Goal: Information Seeking & Learning: Learn about a topic

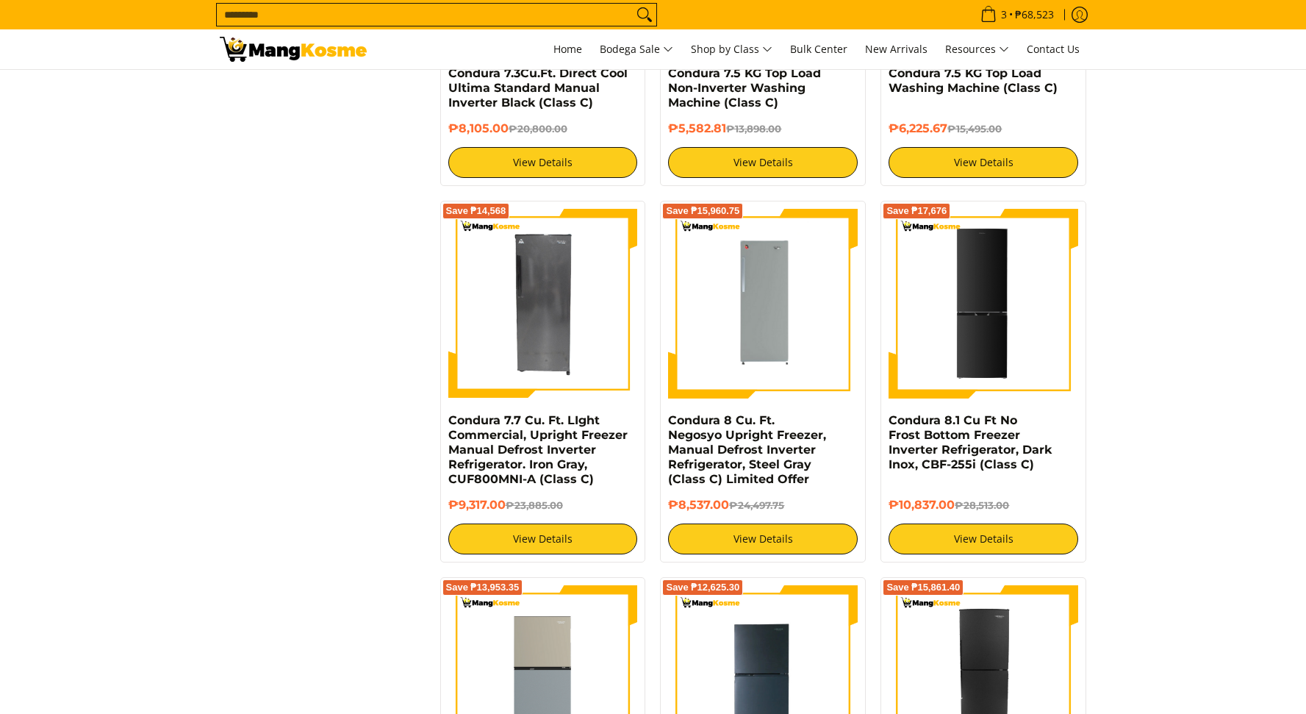
scroll to position [2212, 0]
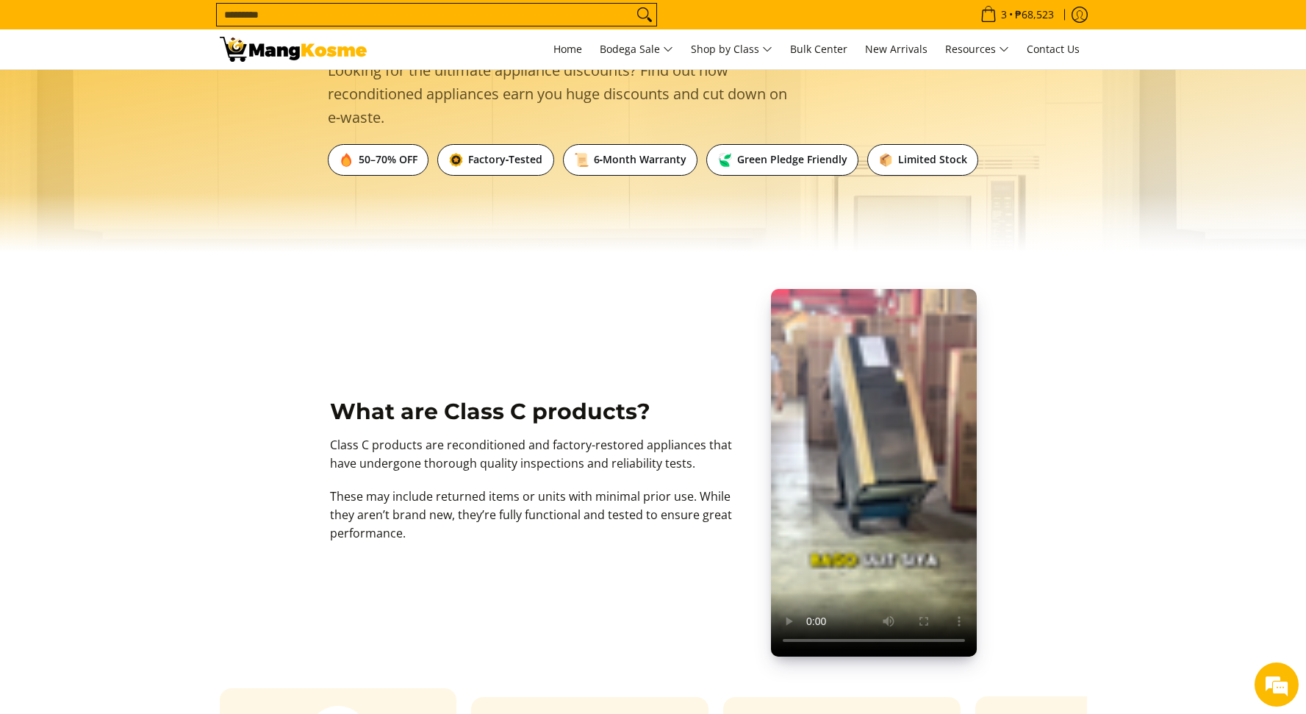
scroll to position [104, 0]
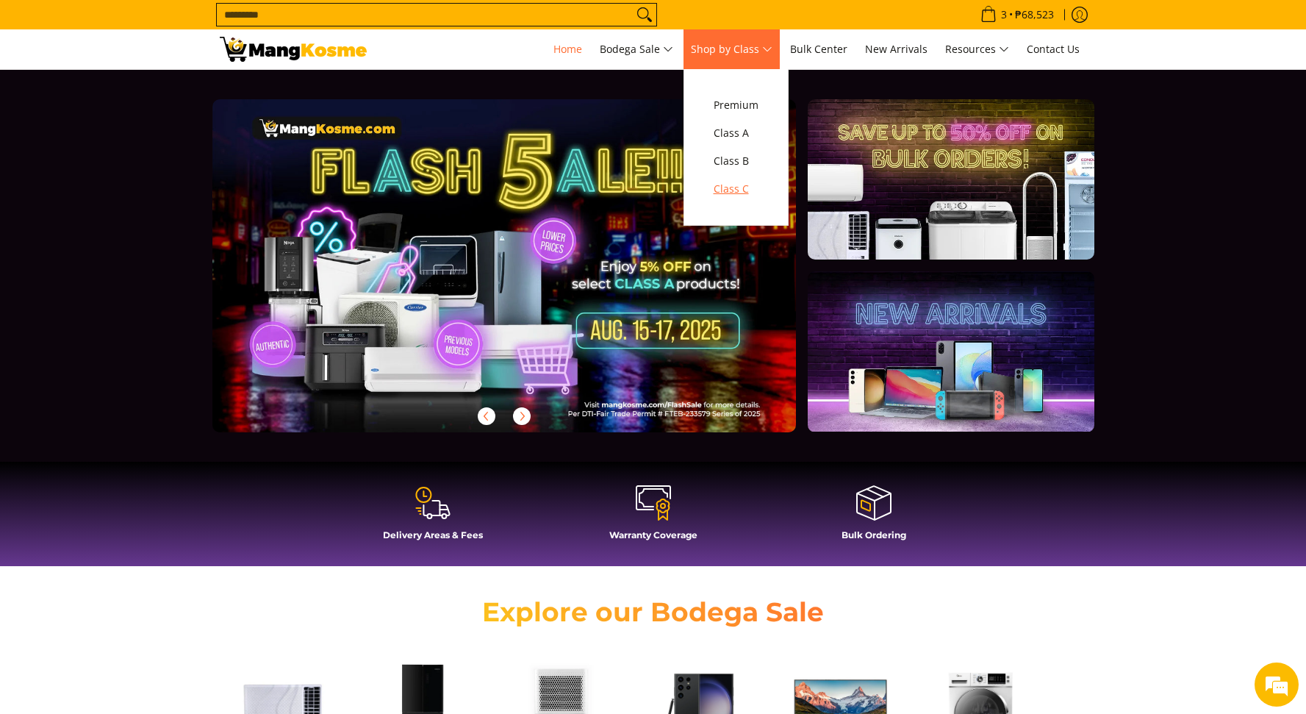
click at [747, 196] on span "Class C" at bounding box center [736, 189] width 45 height 18
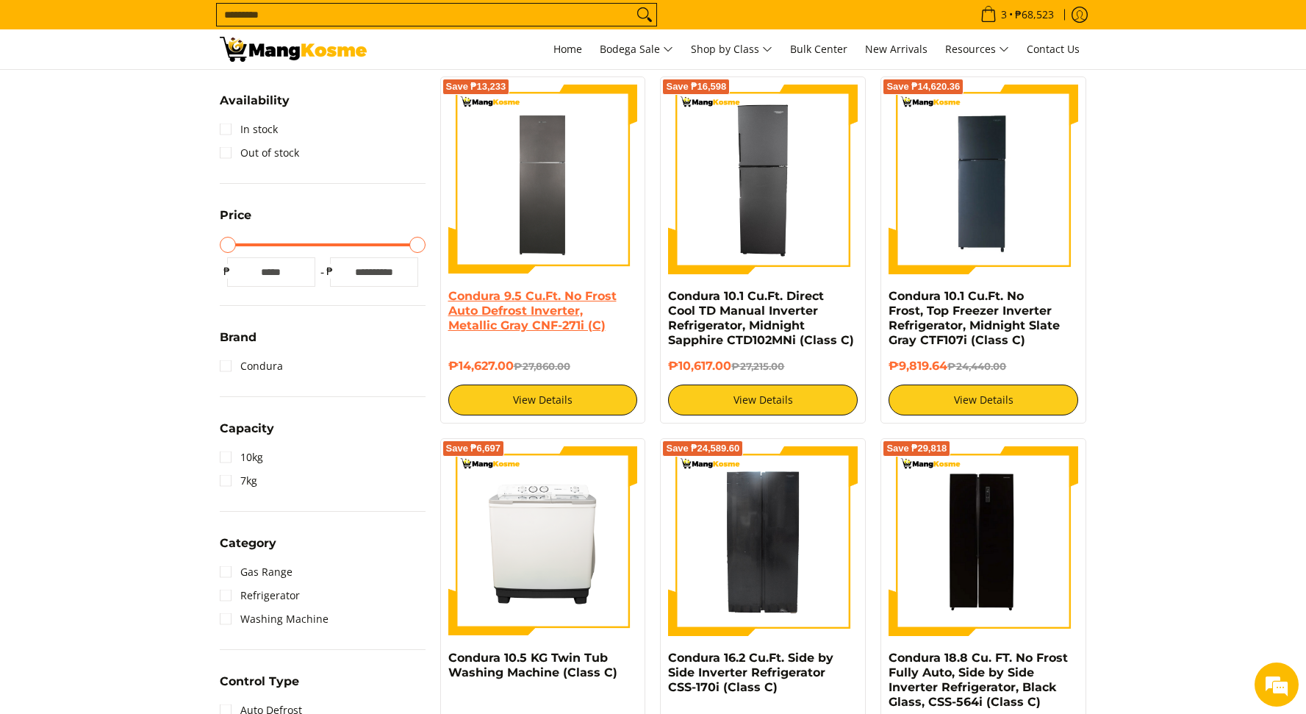
click at [466, 302] on link "Condura 9.5 Cu.Ft. No Frost Auto Defrost Inverter, Metallic Gray CNF-271i (C)" at bounding box center [532, 310] width 168 height 43
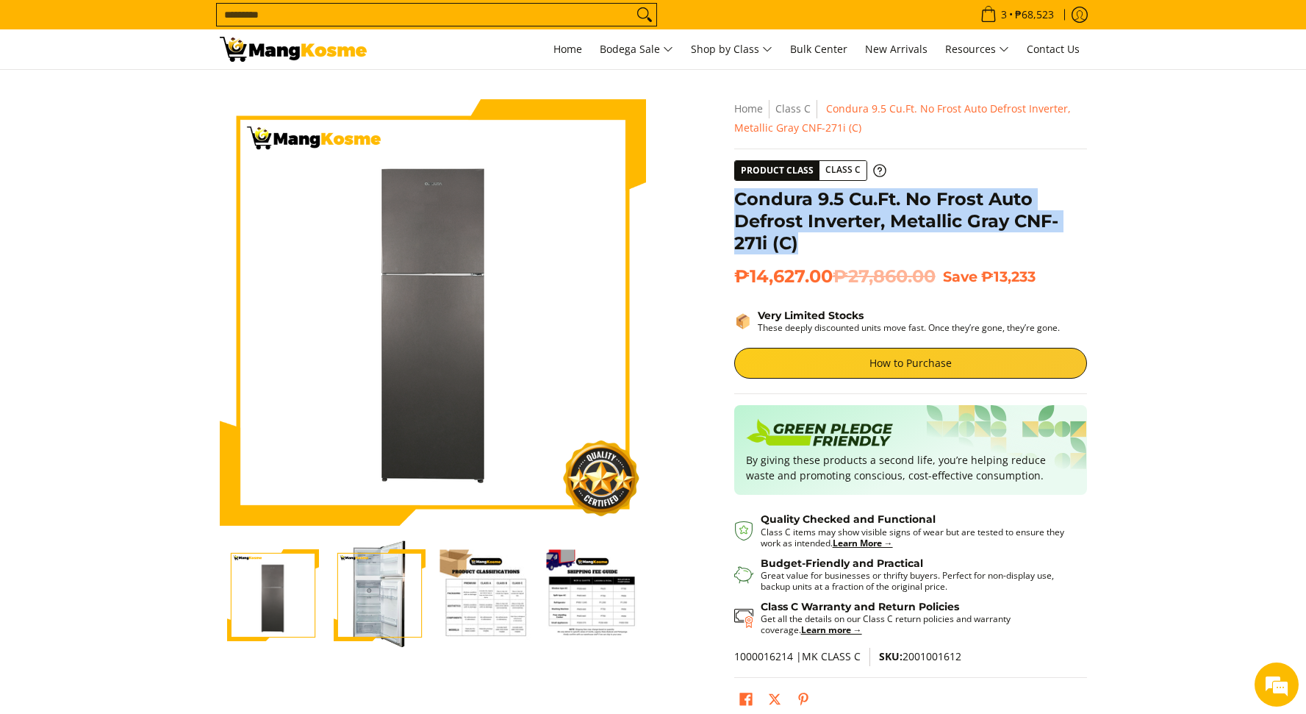
click at [798, 237] on h1 "Condura 9.5 Cu.Ft. No Frost Auto Defrost Inverter, Metallic Gray CNF-271i (C)" at bounding box center [910, 221] width 353 height 66
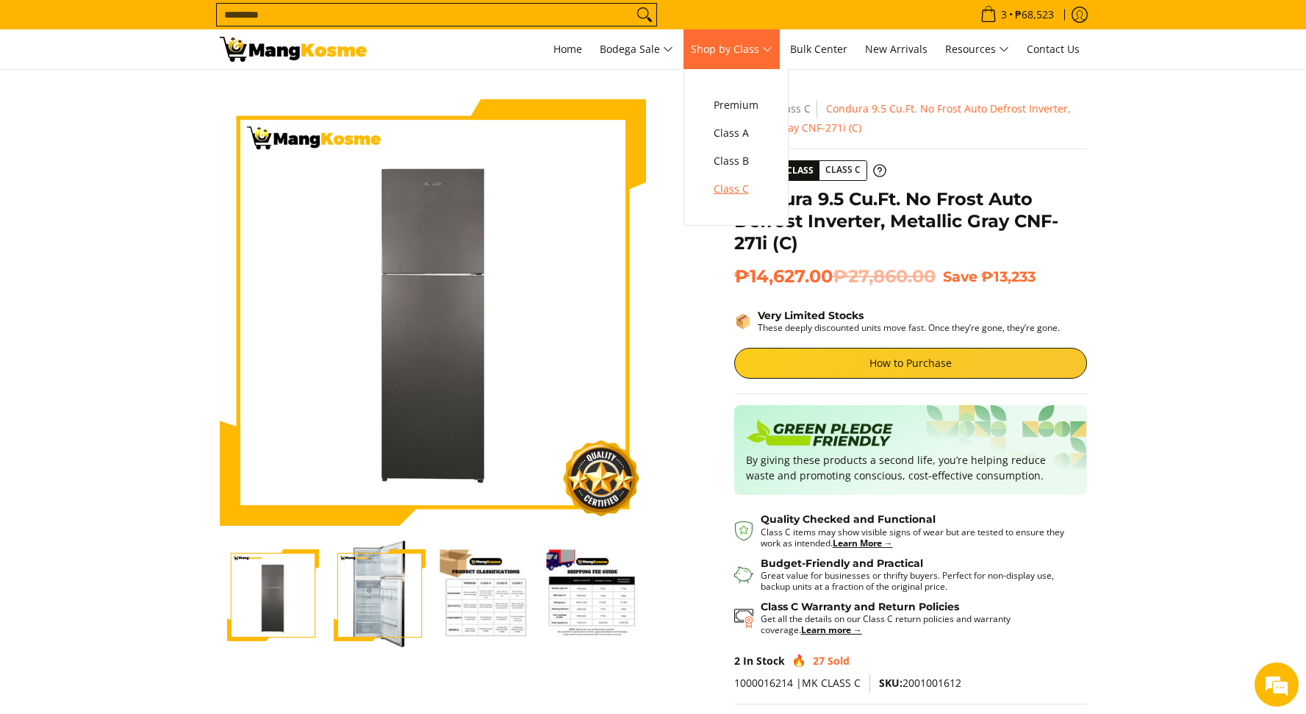
click at [736, 193] on span "Class C" at bounding box center [736, 189] width 45 height 18
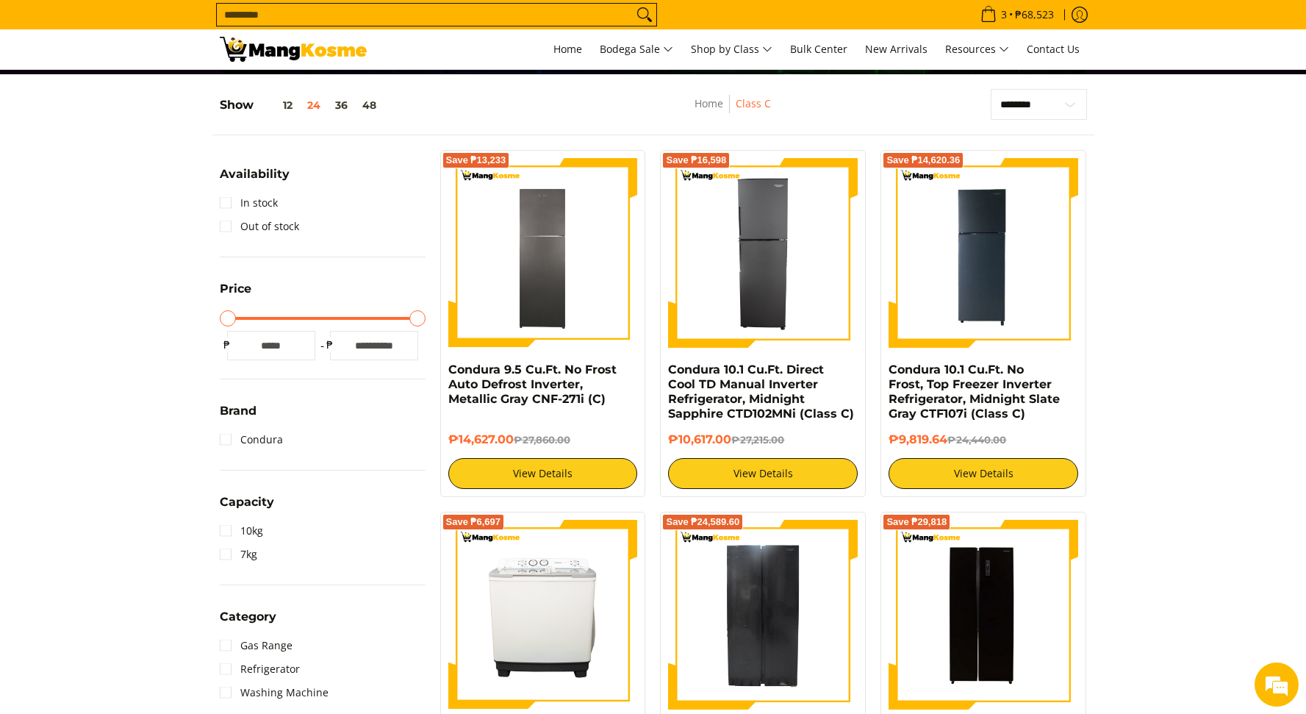
click at [988, 274] on img at bounding box center [983, 253] width 190 height 190
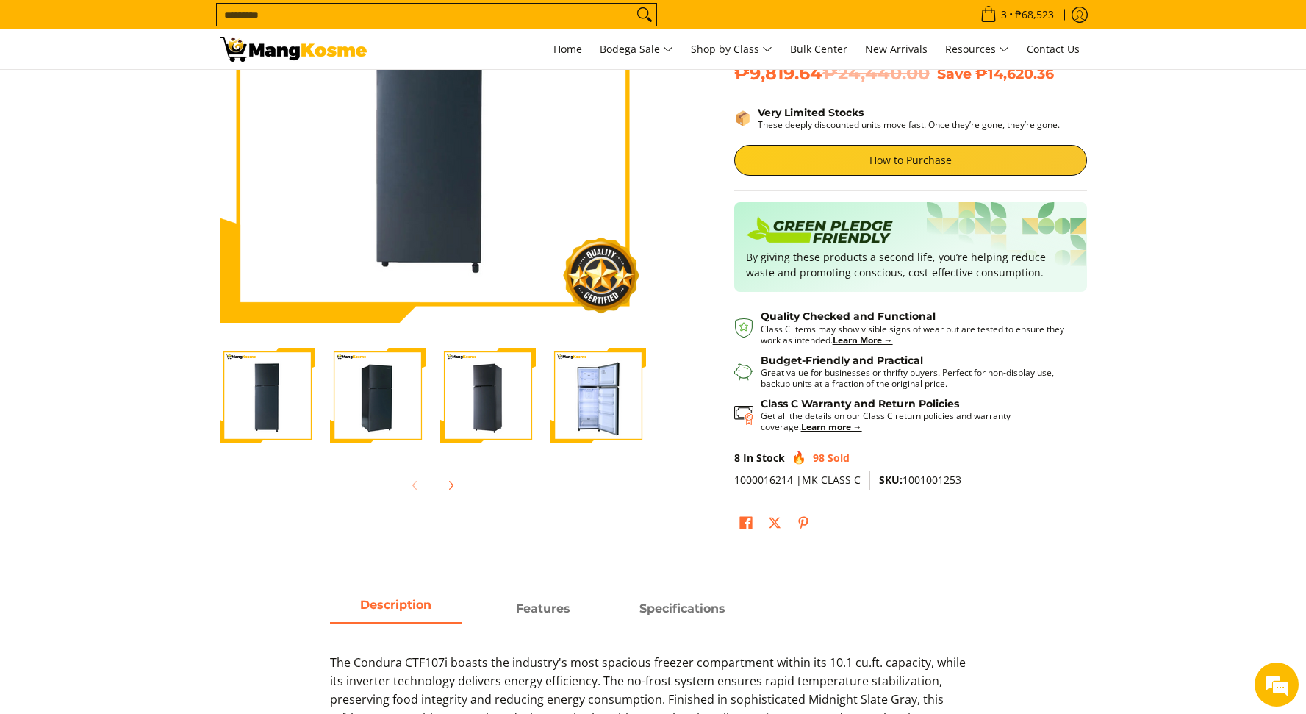
scroll to position [259, 0]
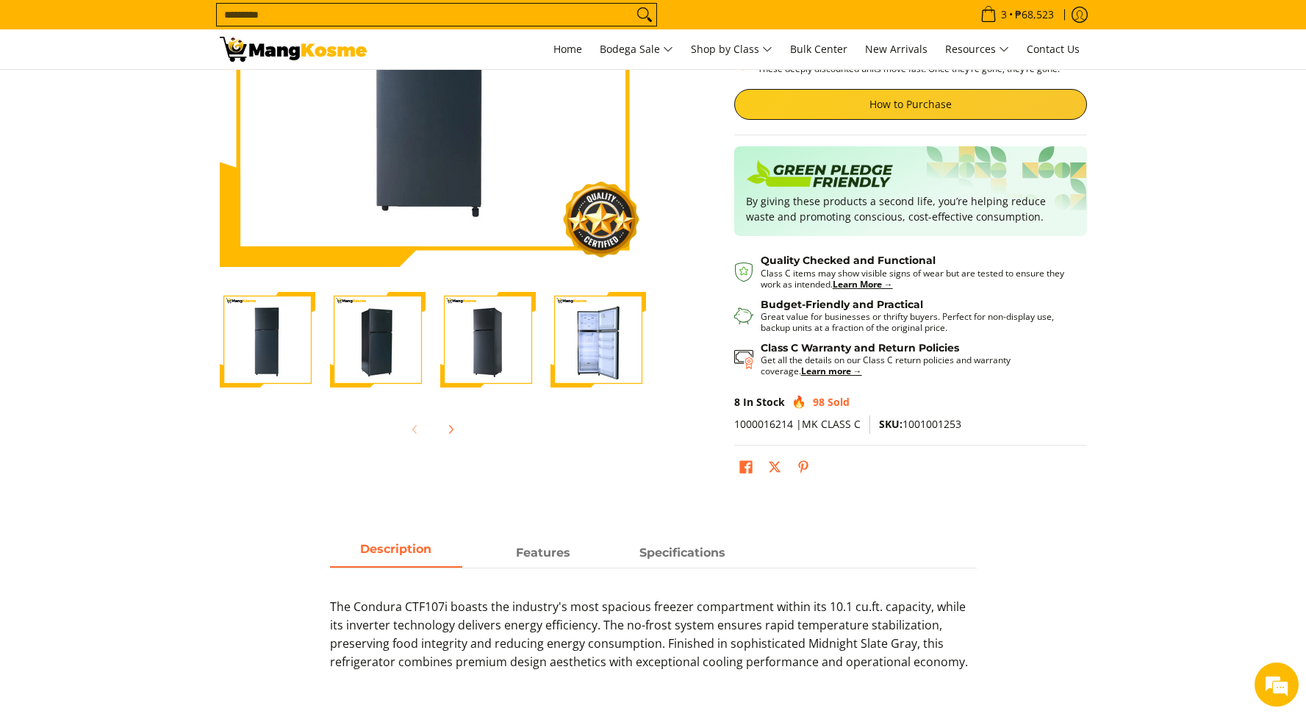
click at [858, 470] on ul at bounding box center [910, 475] width 353 height 39
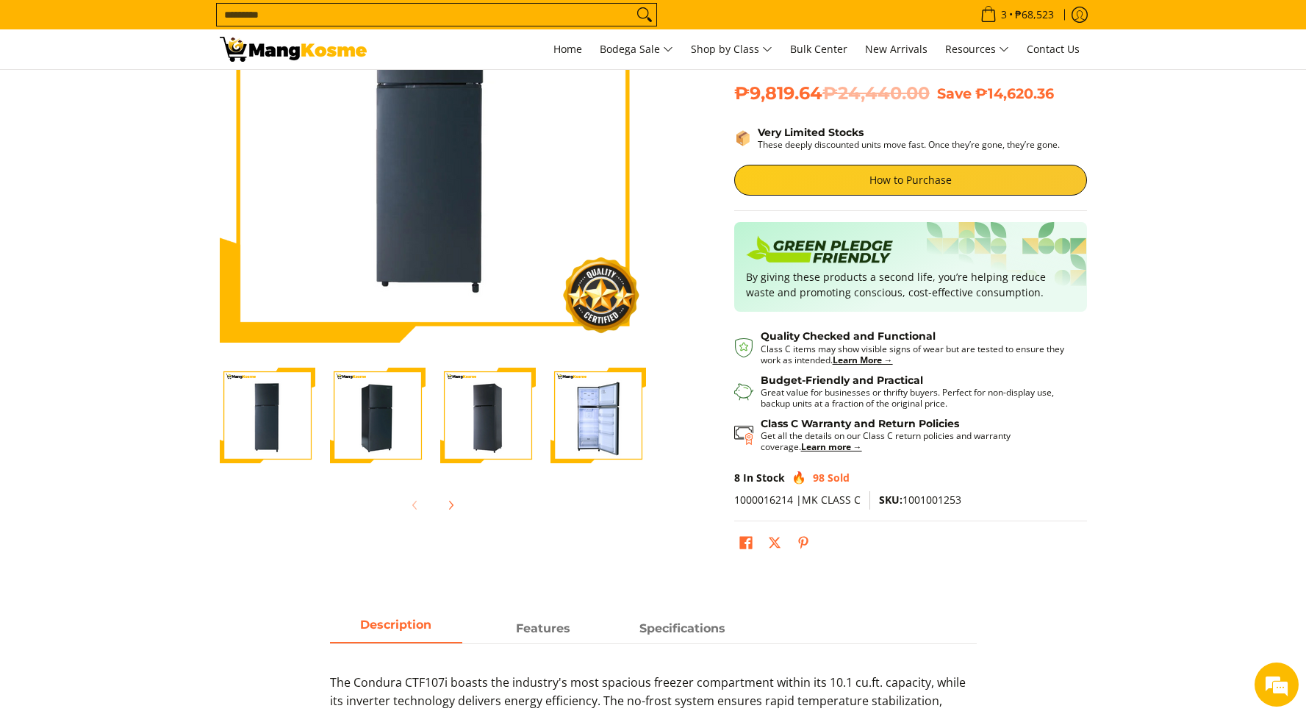
scroll to position [93, 0]
